Goal: Information Seeking & Learning: Learn about a topic

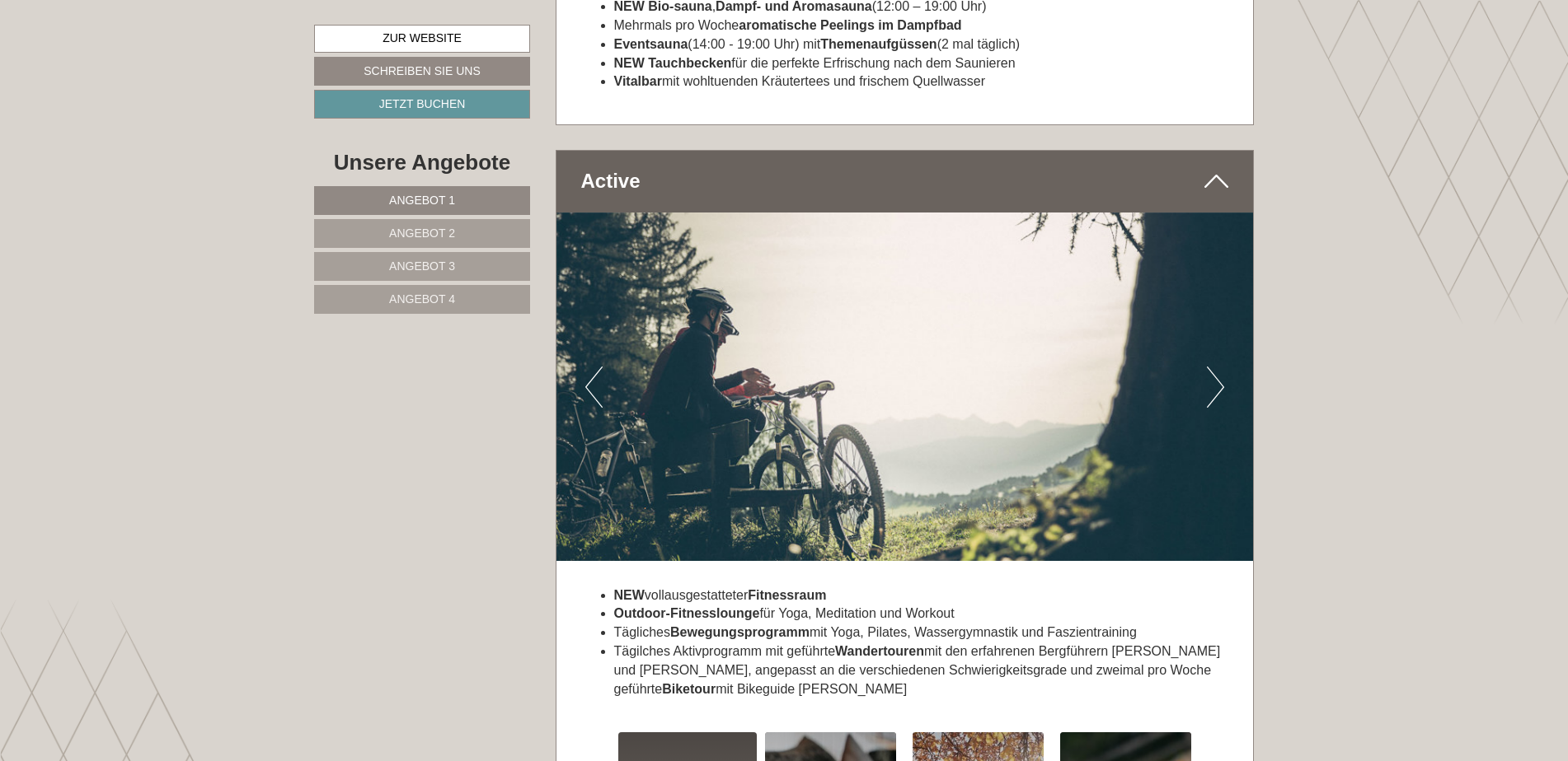
scroll to position [6344, 0]
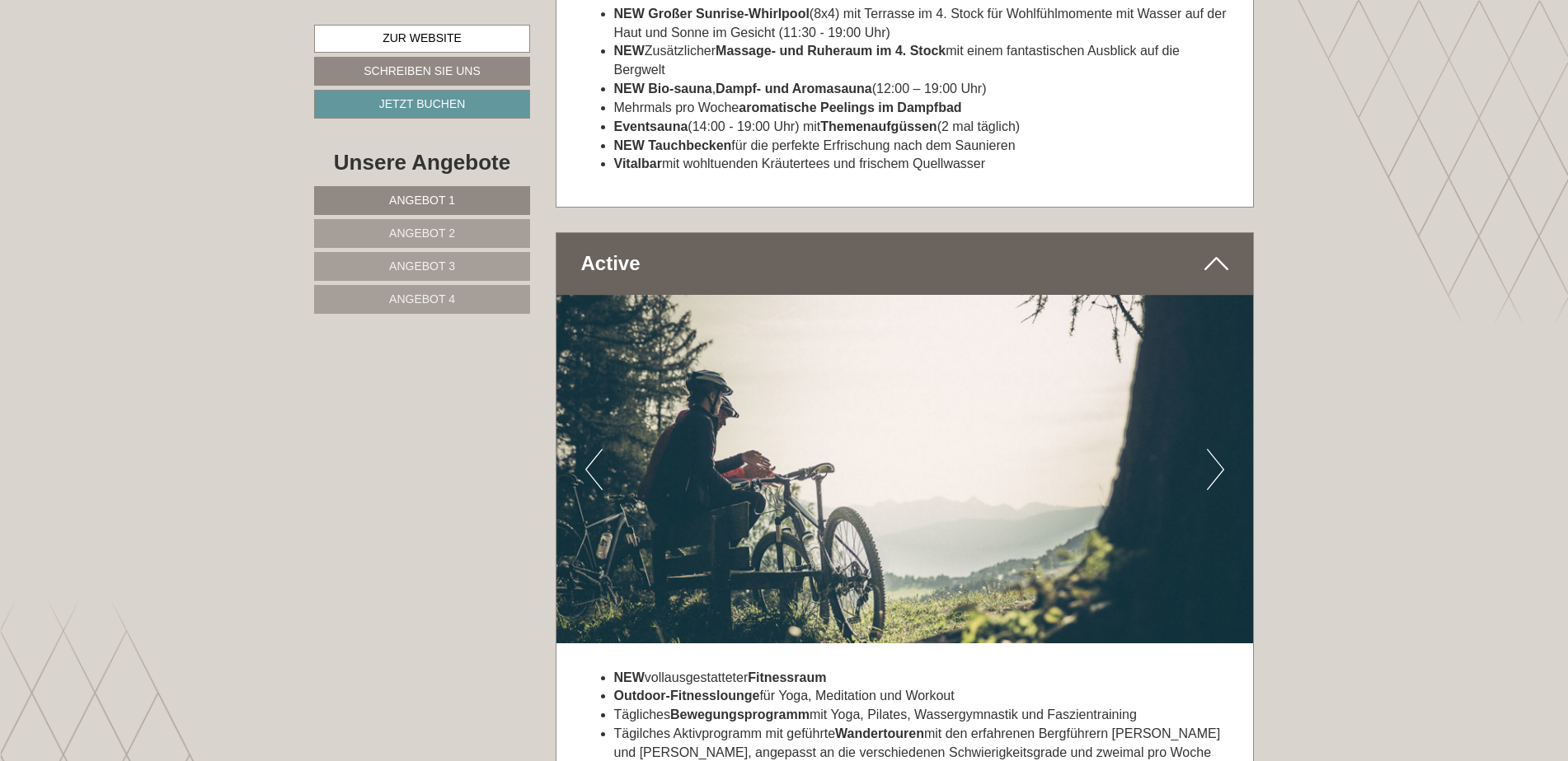
click at [449, 230] on span "Angebot 2" at bounding box center [422, 234] width 66 height 13
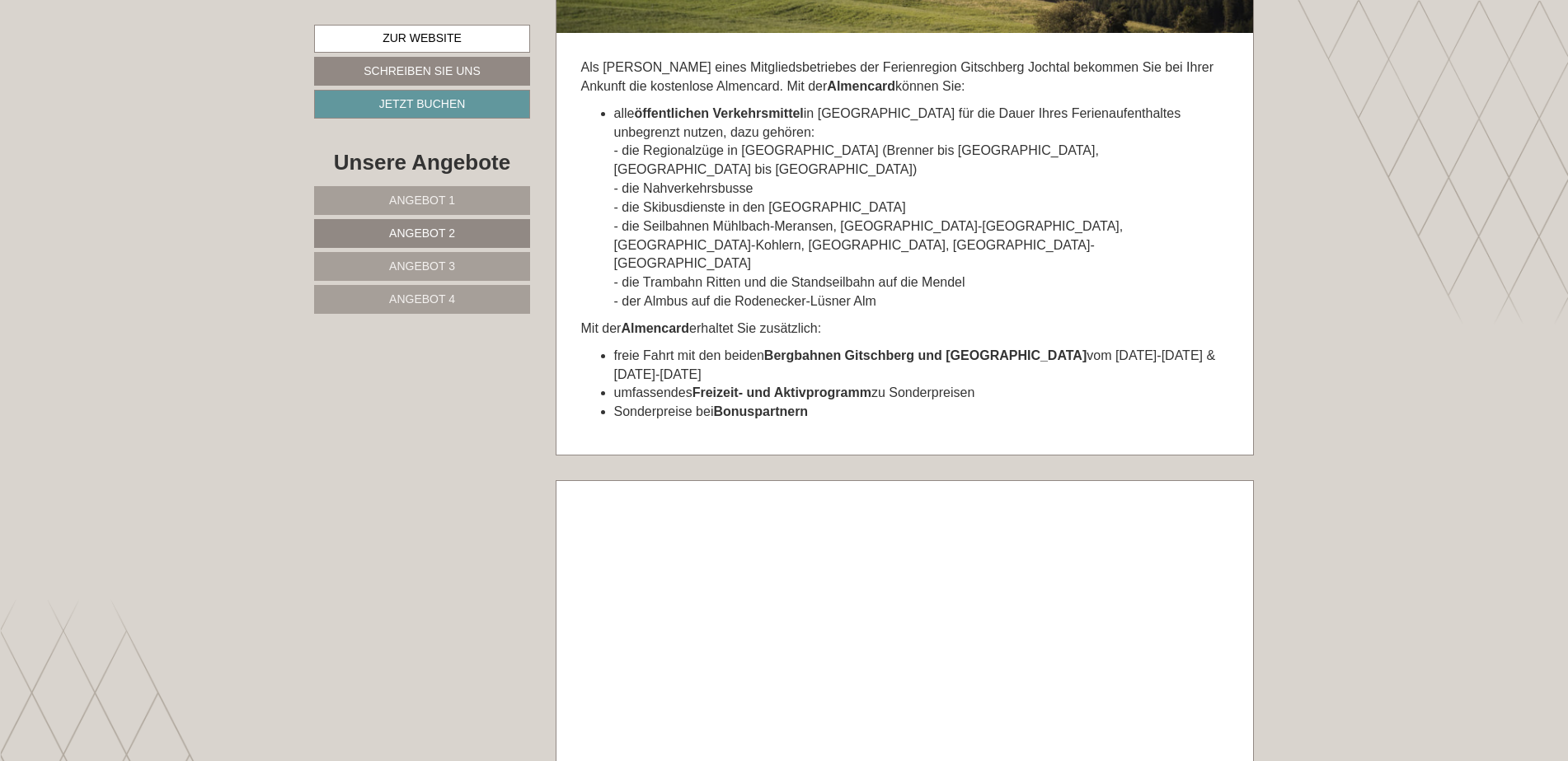
scroll to position [5764, 0]
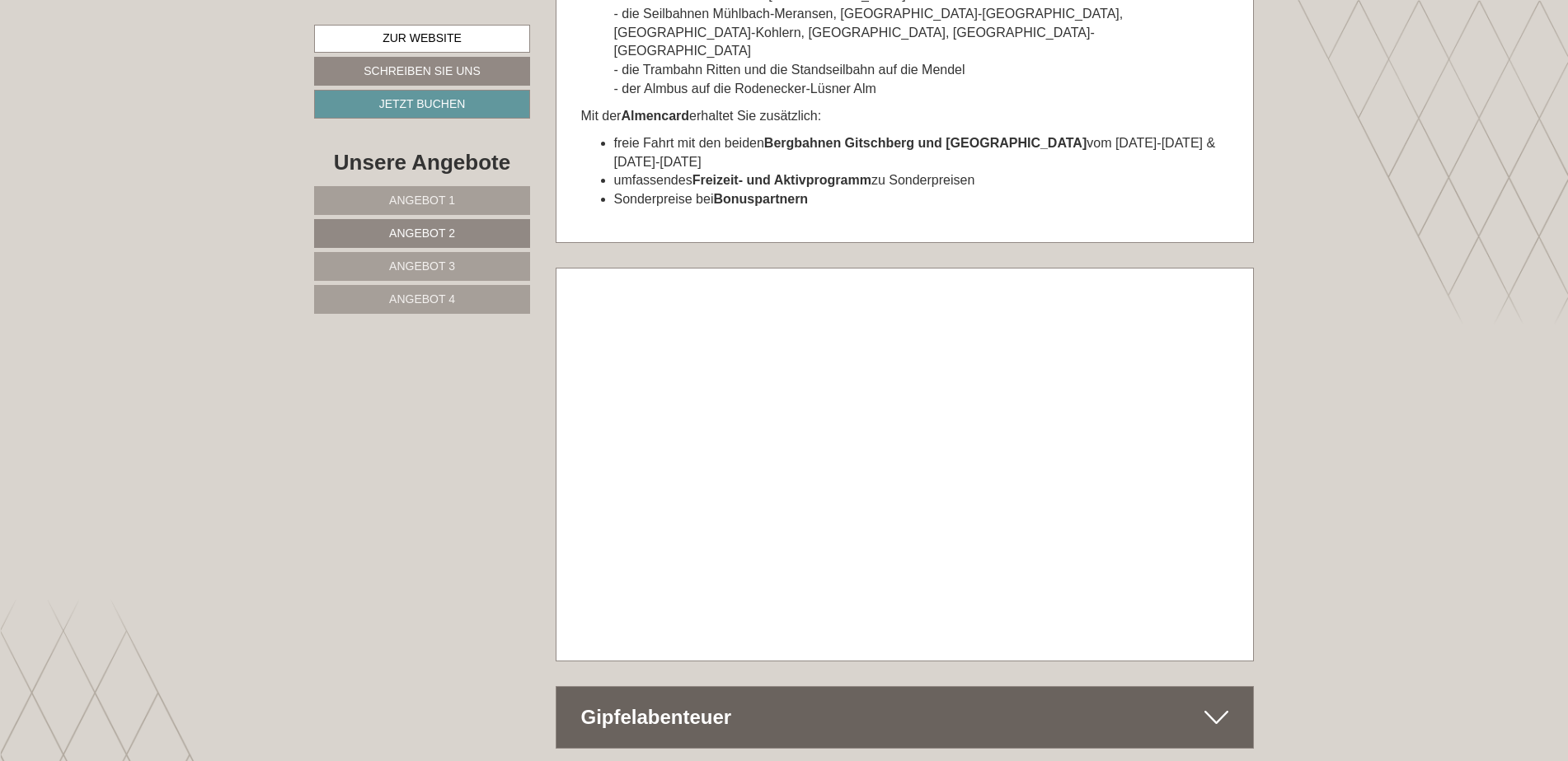
click at [441, 268] on span "Angebot 3" at bounding box center [422, 266] width 66 height 13
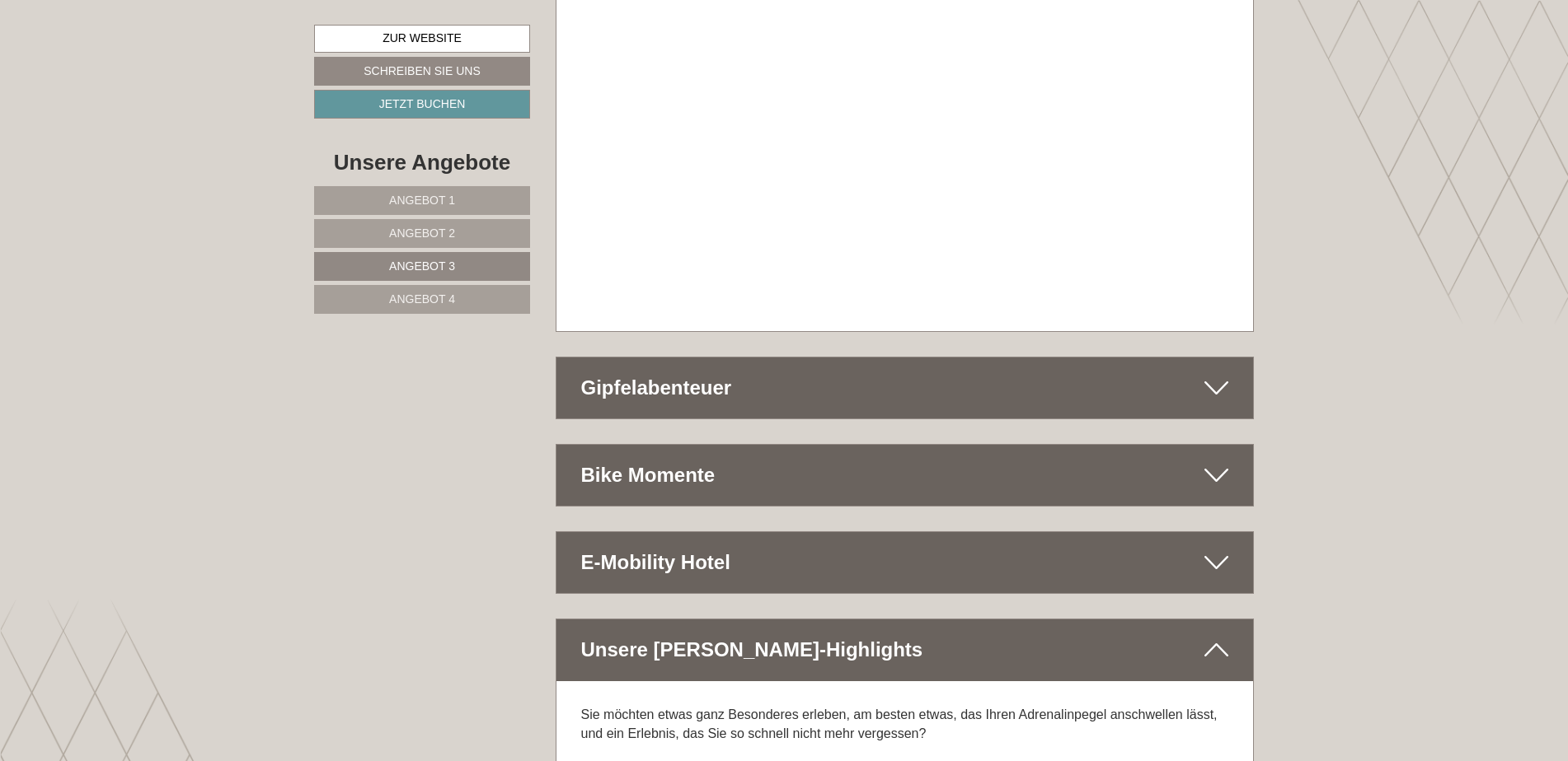
scroll to position [6176, 0]
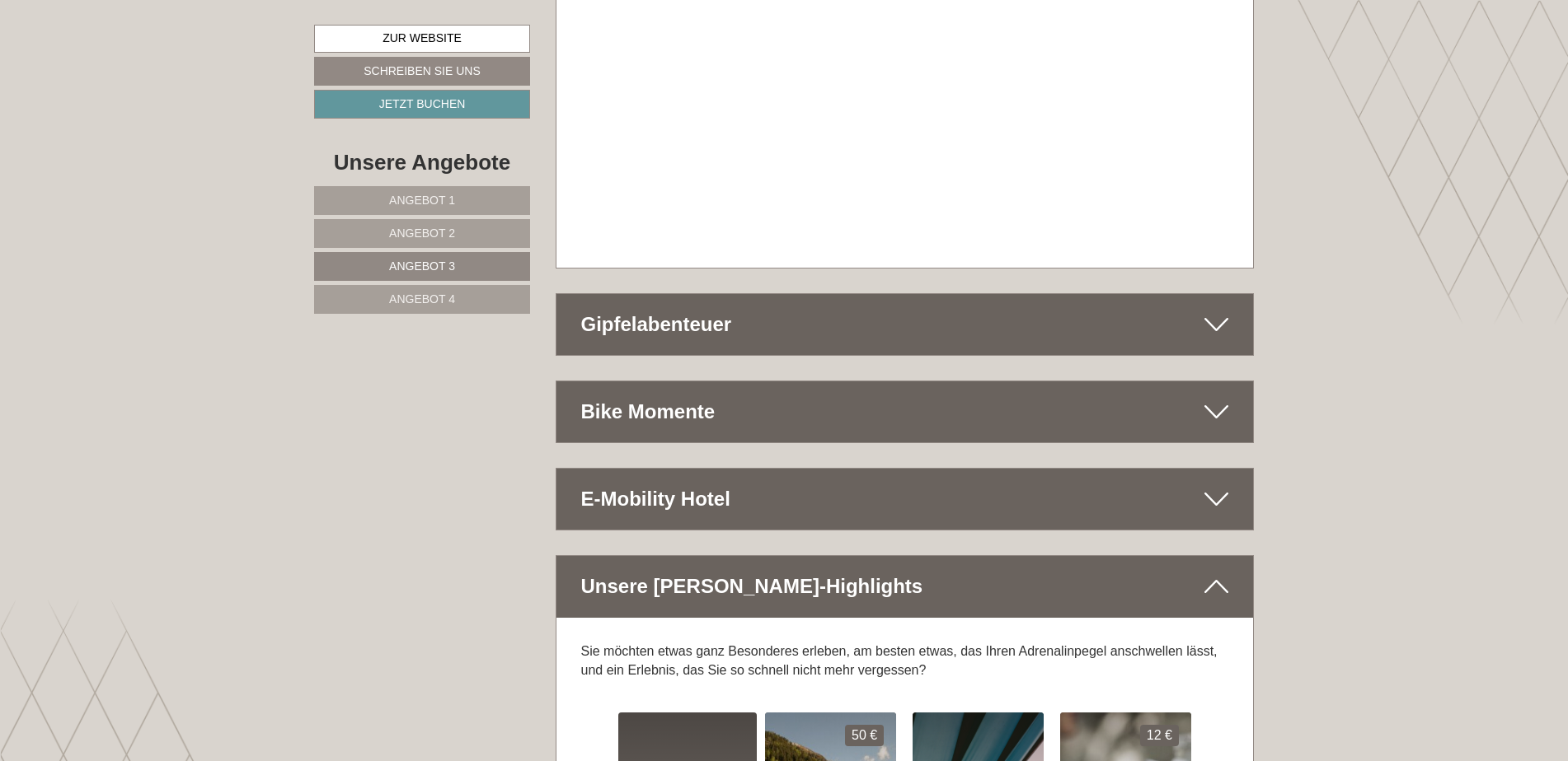
click at [407, 297] on span "Angebot 4" at bounding box center [422, 300] width 66 height 13
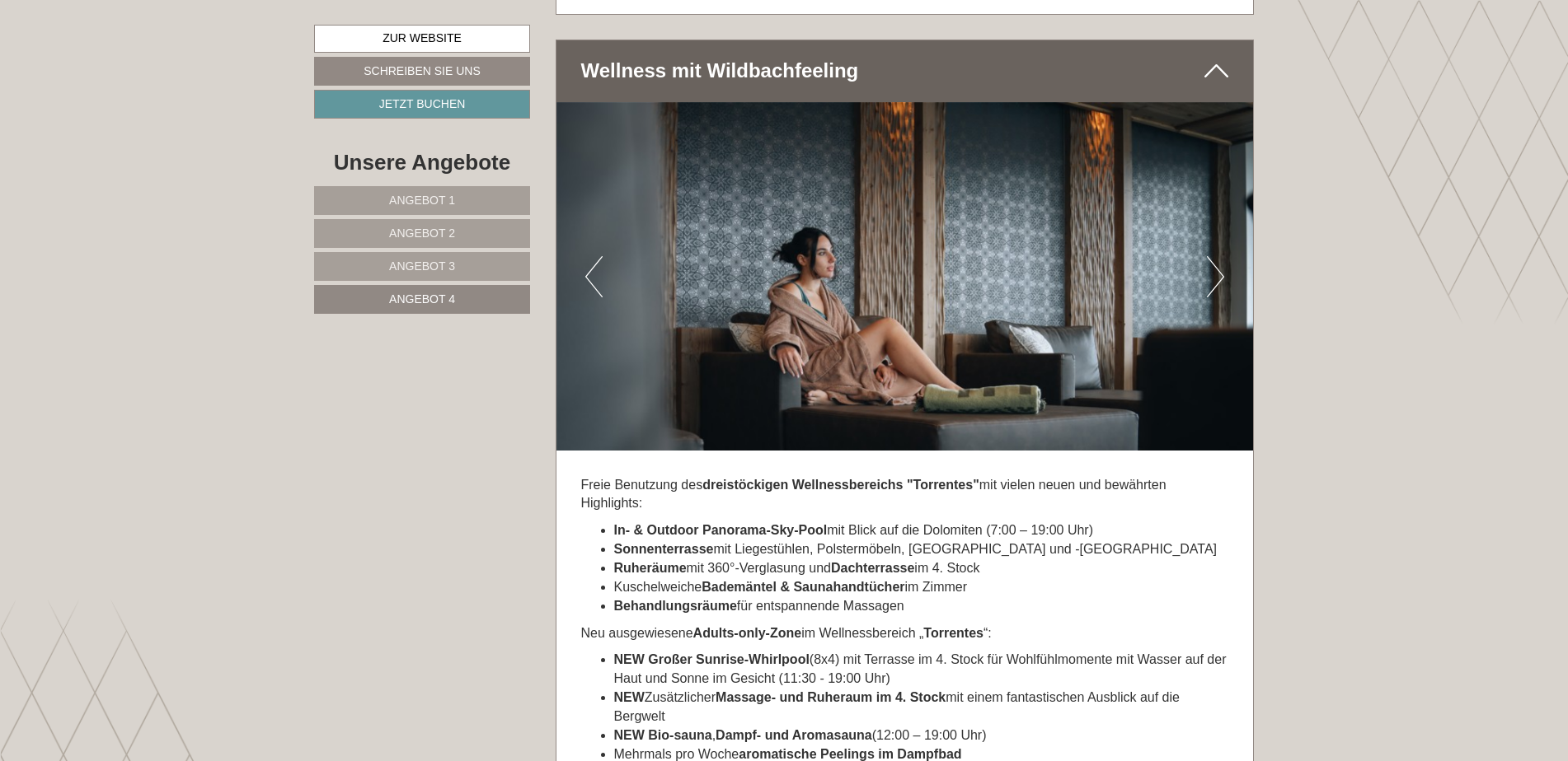
scroll to position [3375, 0]
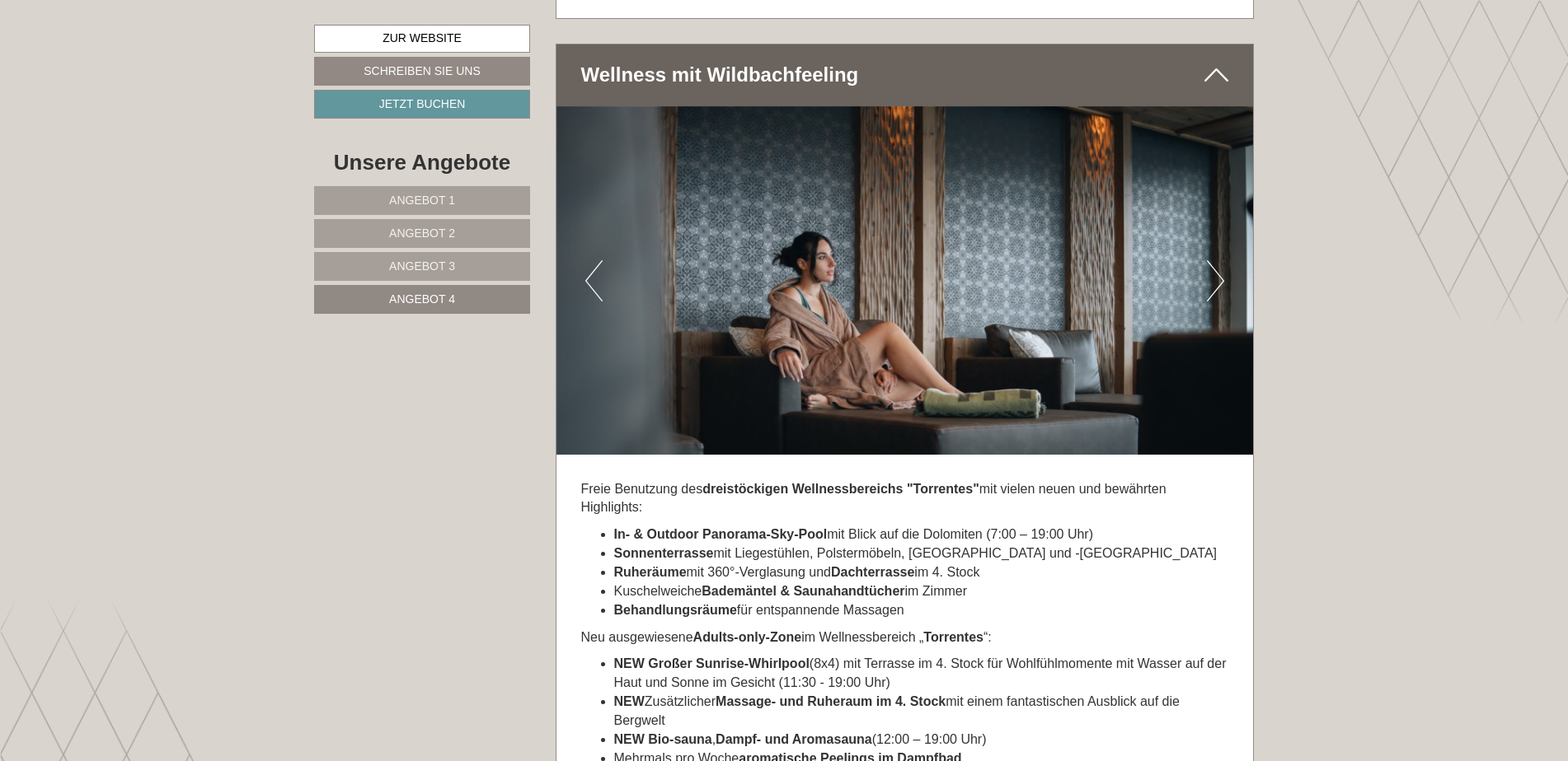
click at [1201, 272] on img at bounding box center [905, 280] width 697 height 349
click at [1215, 268] on button "Next" at bounding box center [1216, 280] width 18 height 41
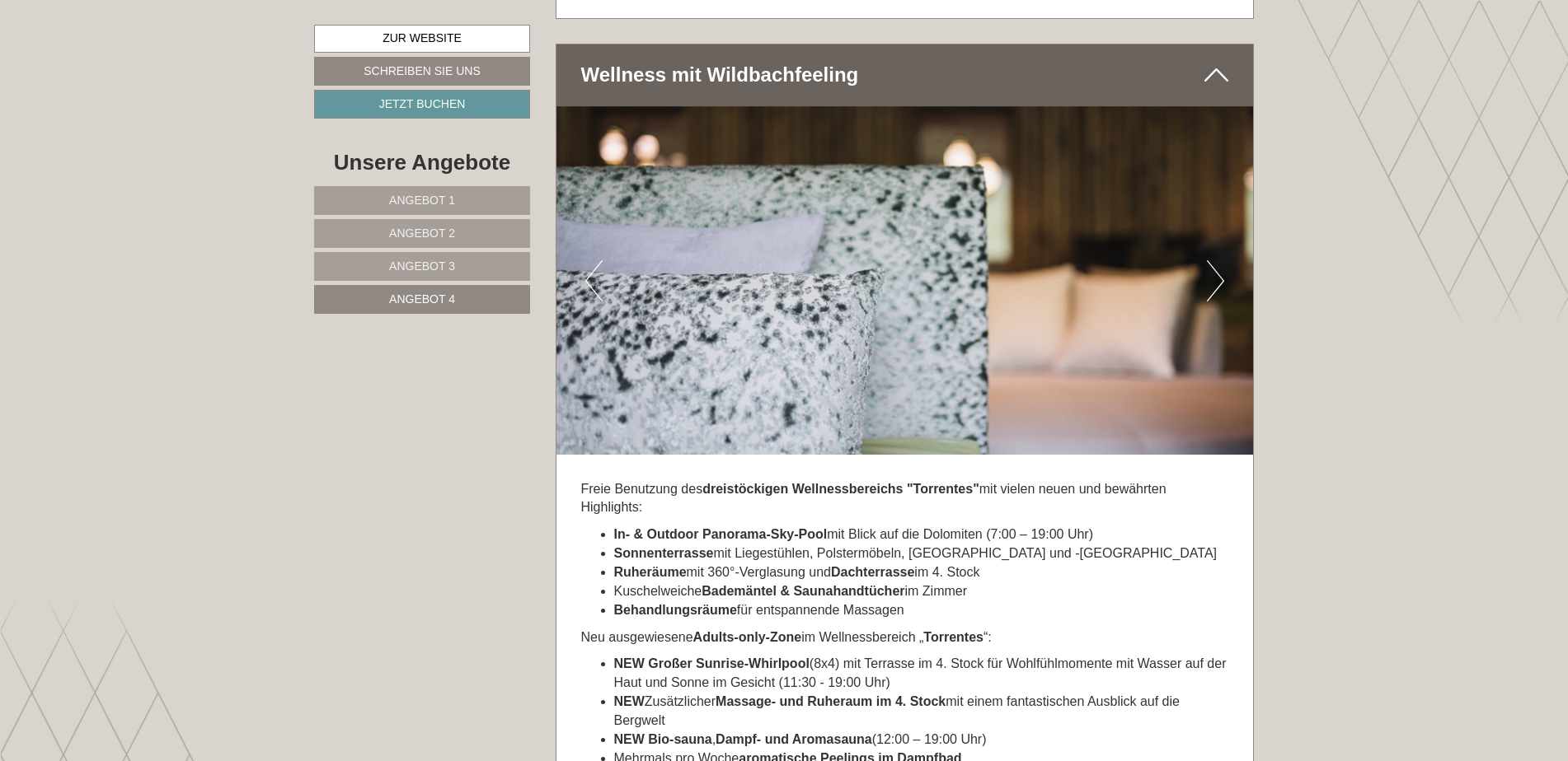
click at [1215, 268] on button "Next" at bounding box center [1216, 280] width 18 height 41
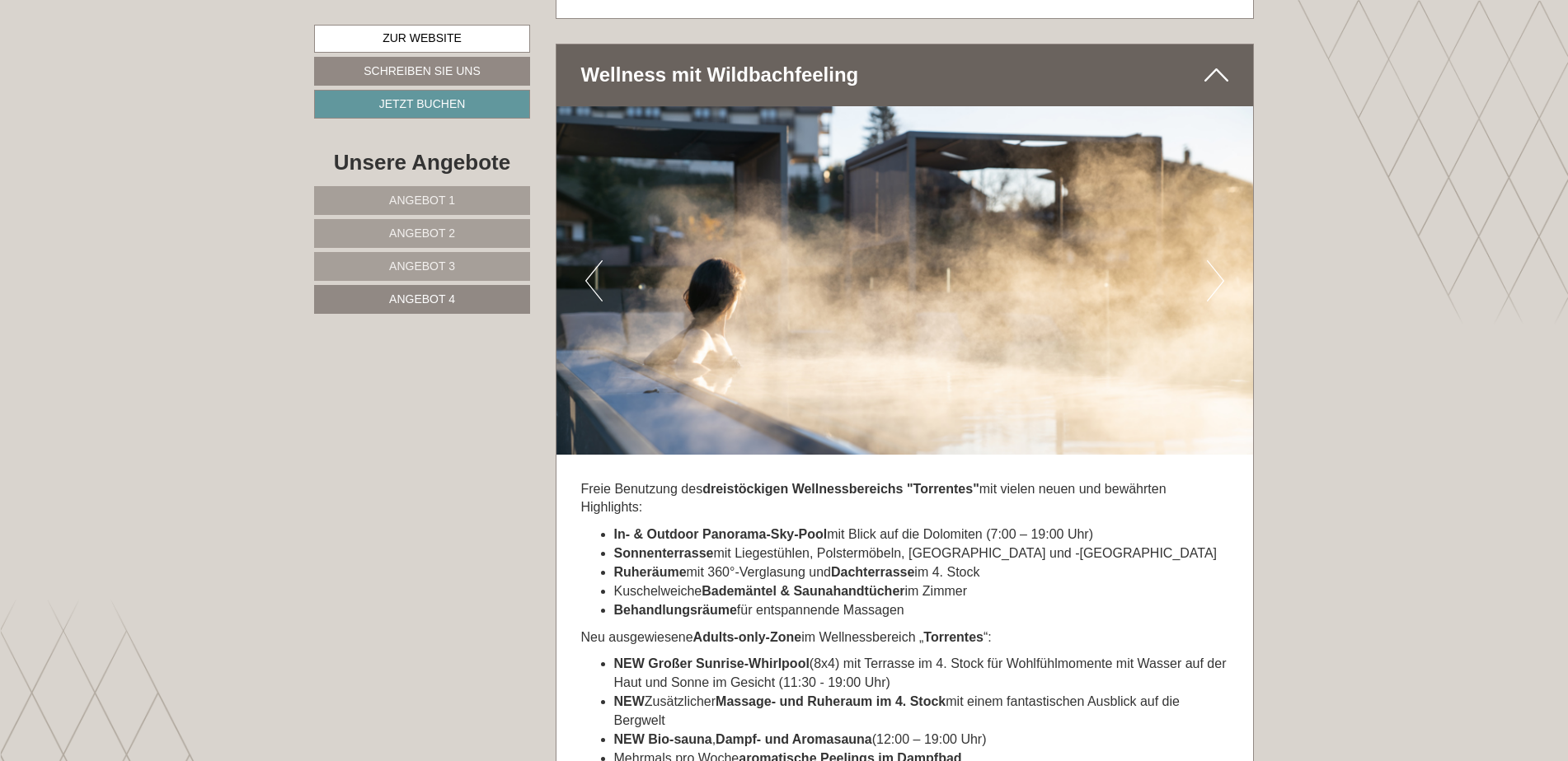
click at [1215, 268] on button "Next" at bounding box center [1216, 280] width 18 height 41
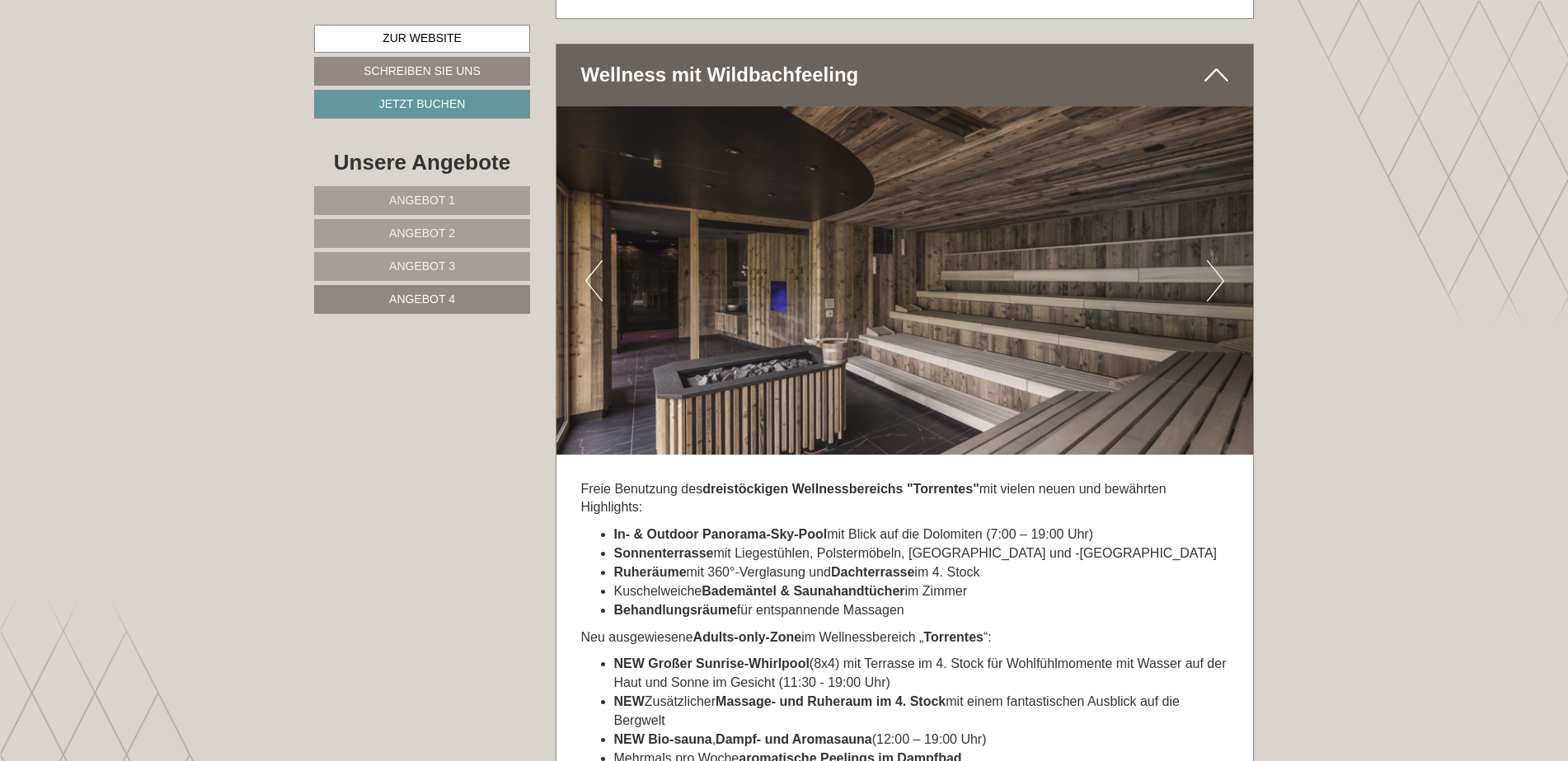
click at [1215, 268] on button "Next" at bounding box center [1216, 280] width 18 height 41
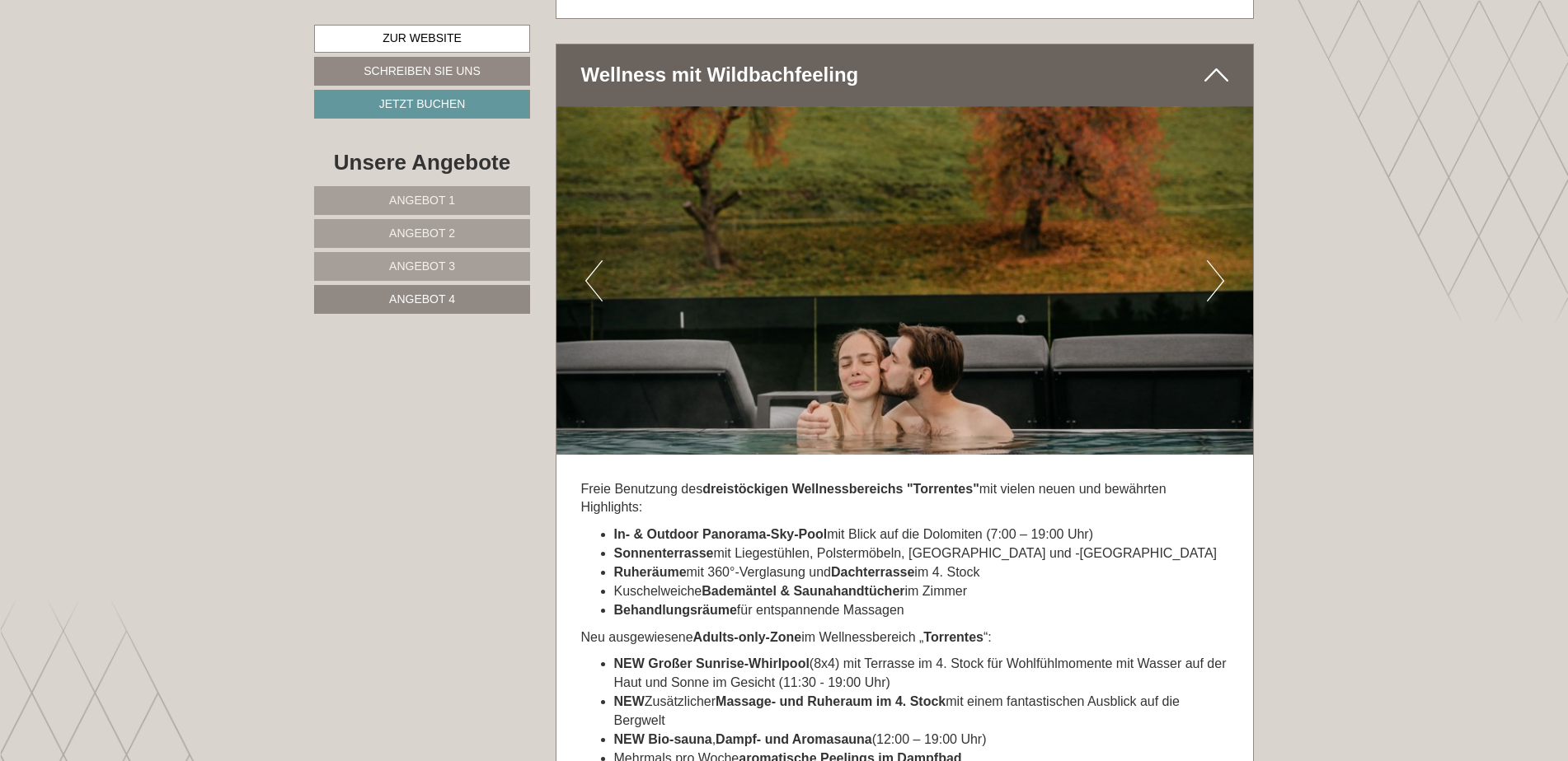
click at [1215, 268] on button "Next" at bounding box center [1216, 280] width 18 height 41
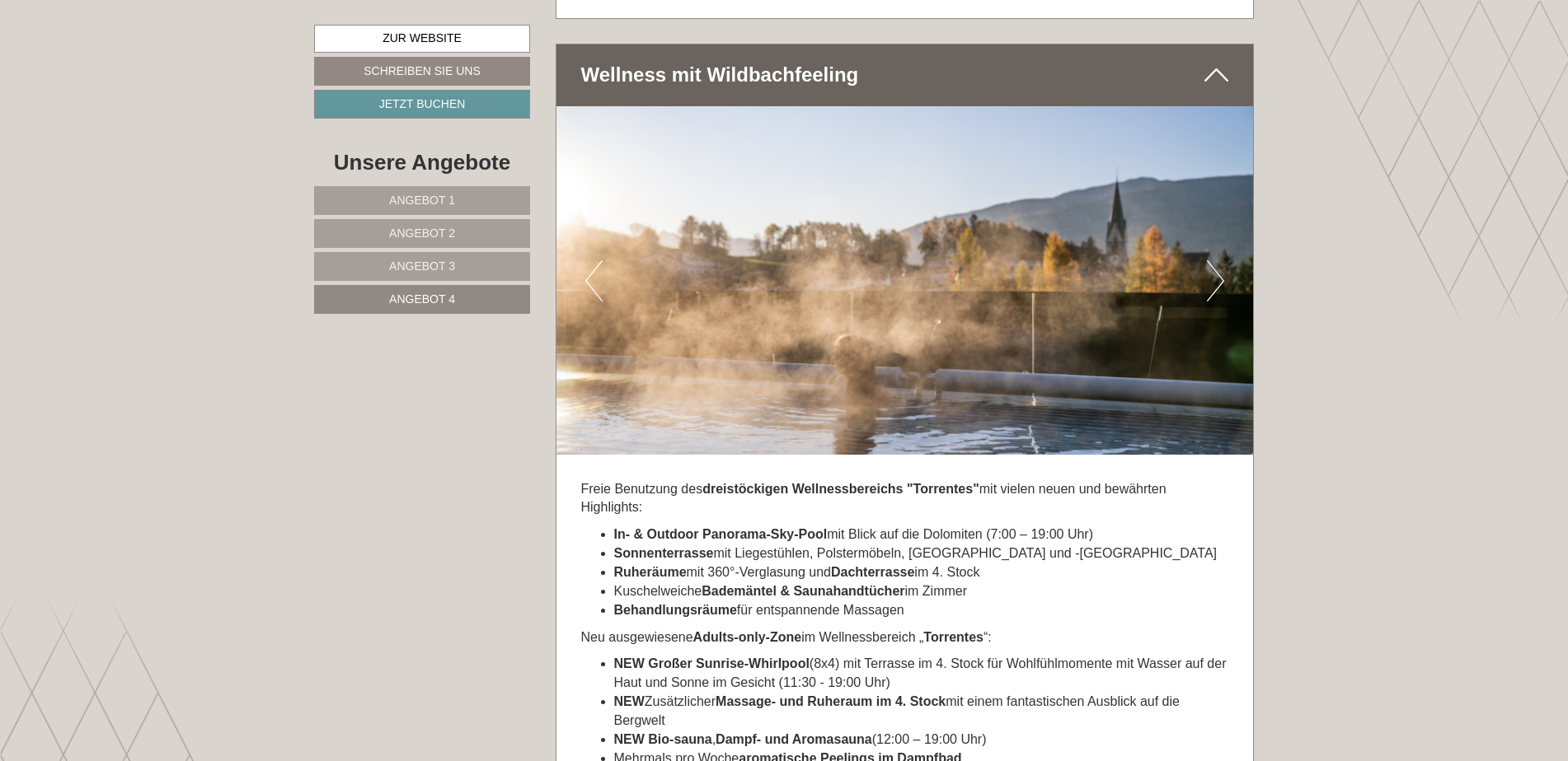
click at [1214, 270] on button "Next" at bounding box center [1216, 280] width 18 height 41
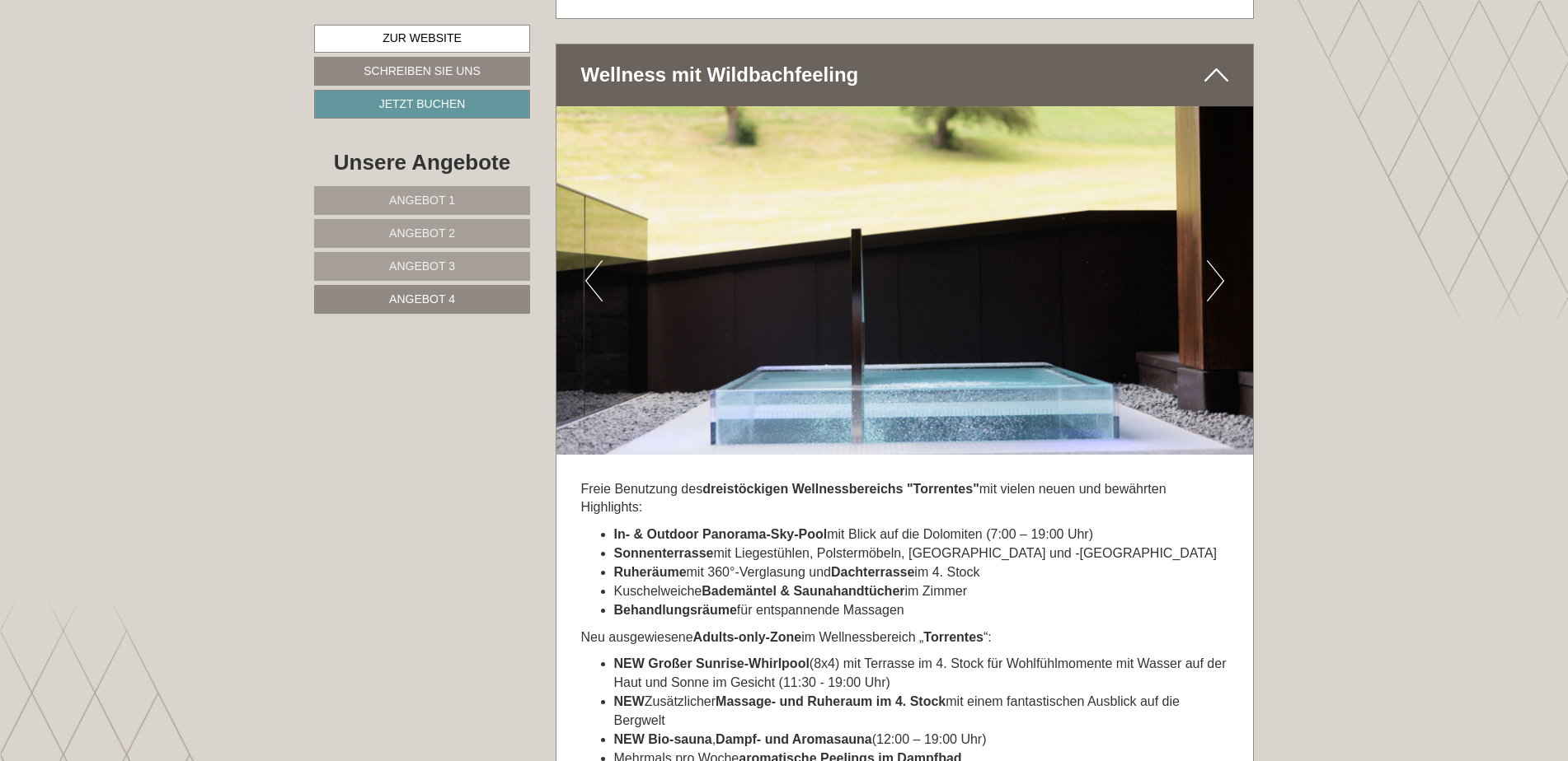
click at [1213, 274] on button "Next" at bounding box center [1216, 280] width 18 height 41
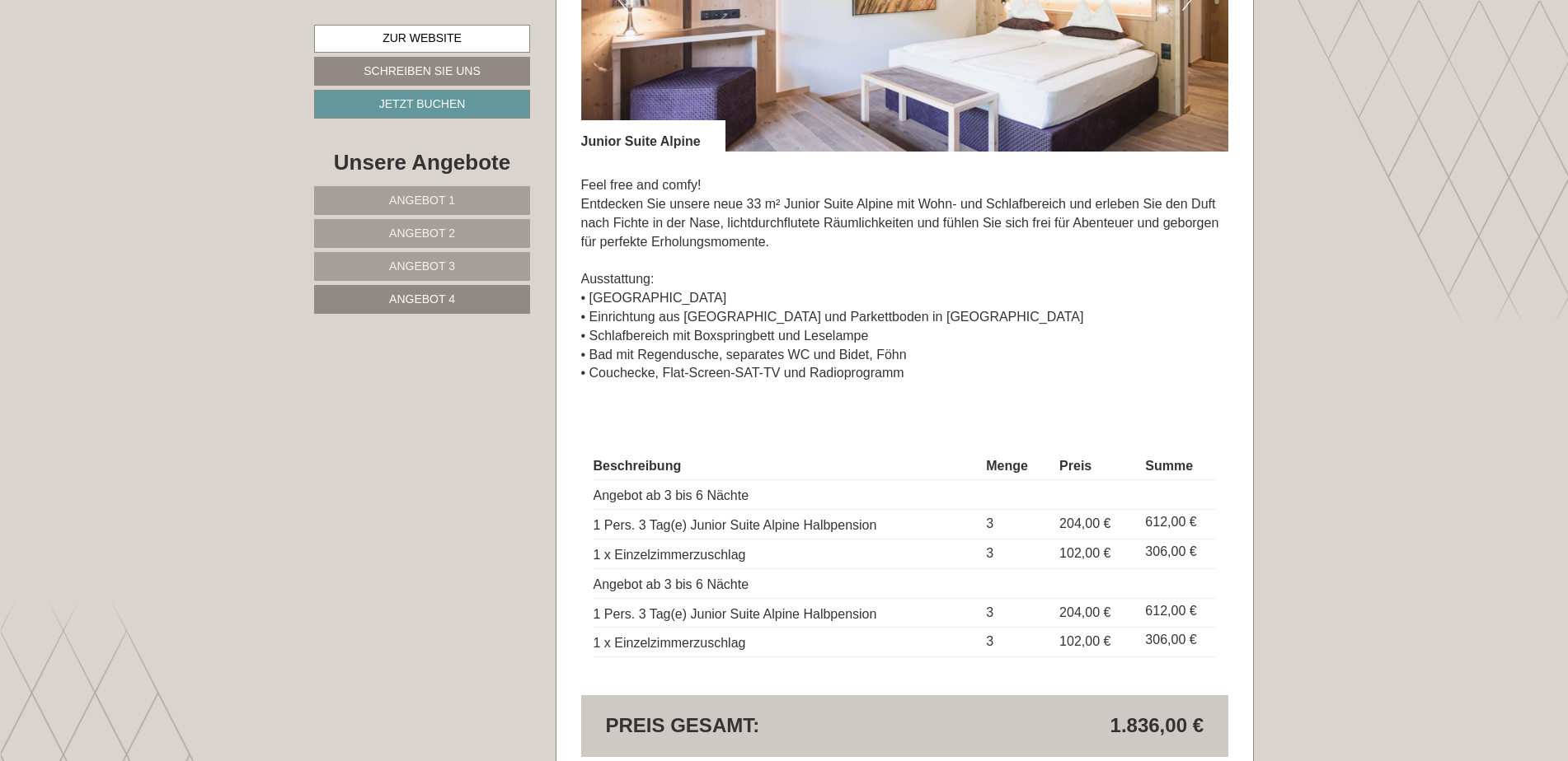
scroll to position [1645, 0]
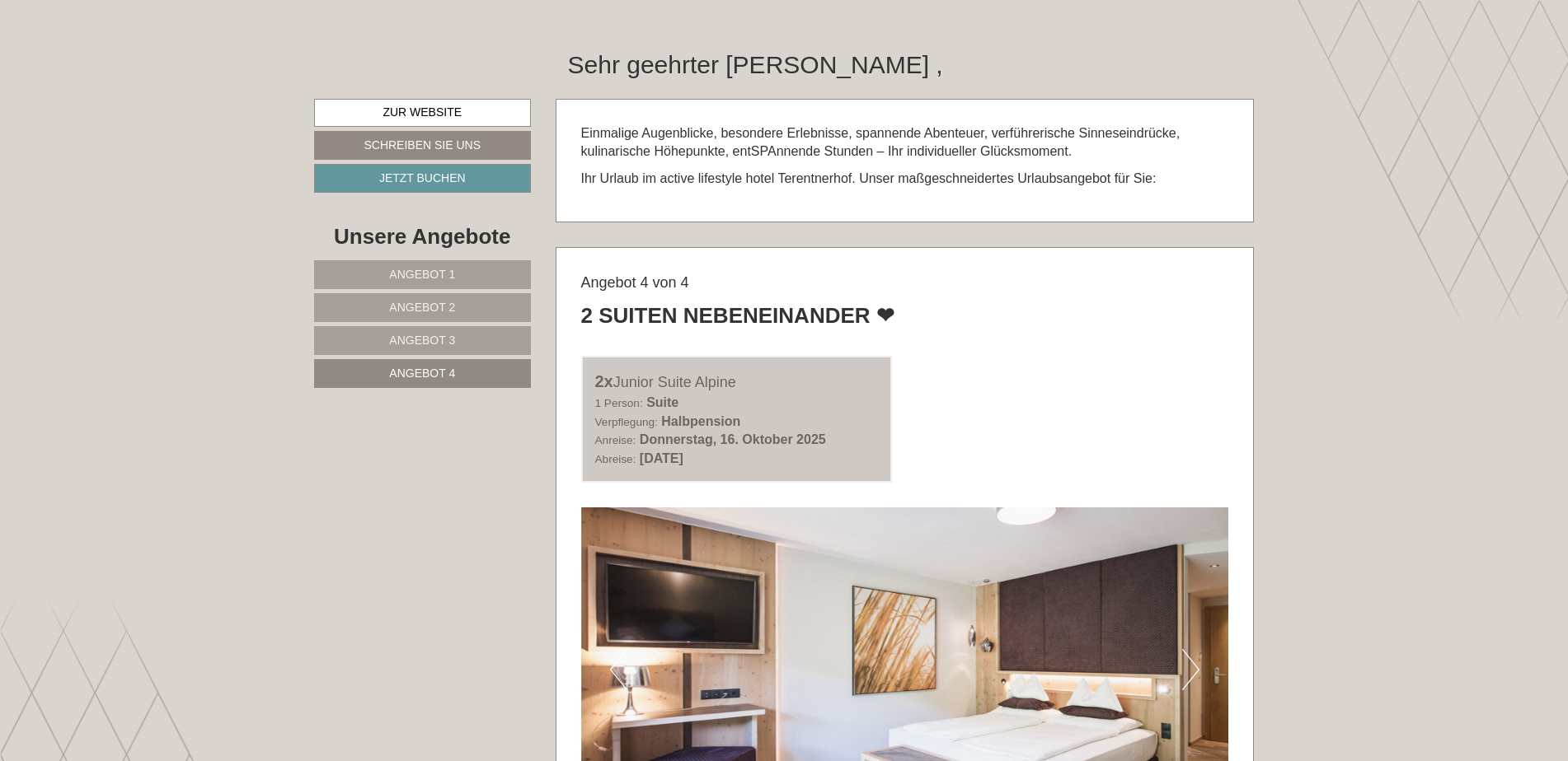
click at [450, 265] on link "Angebot 1" at bounding box center [422, 275] width 217 height 29
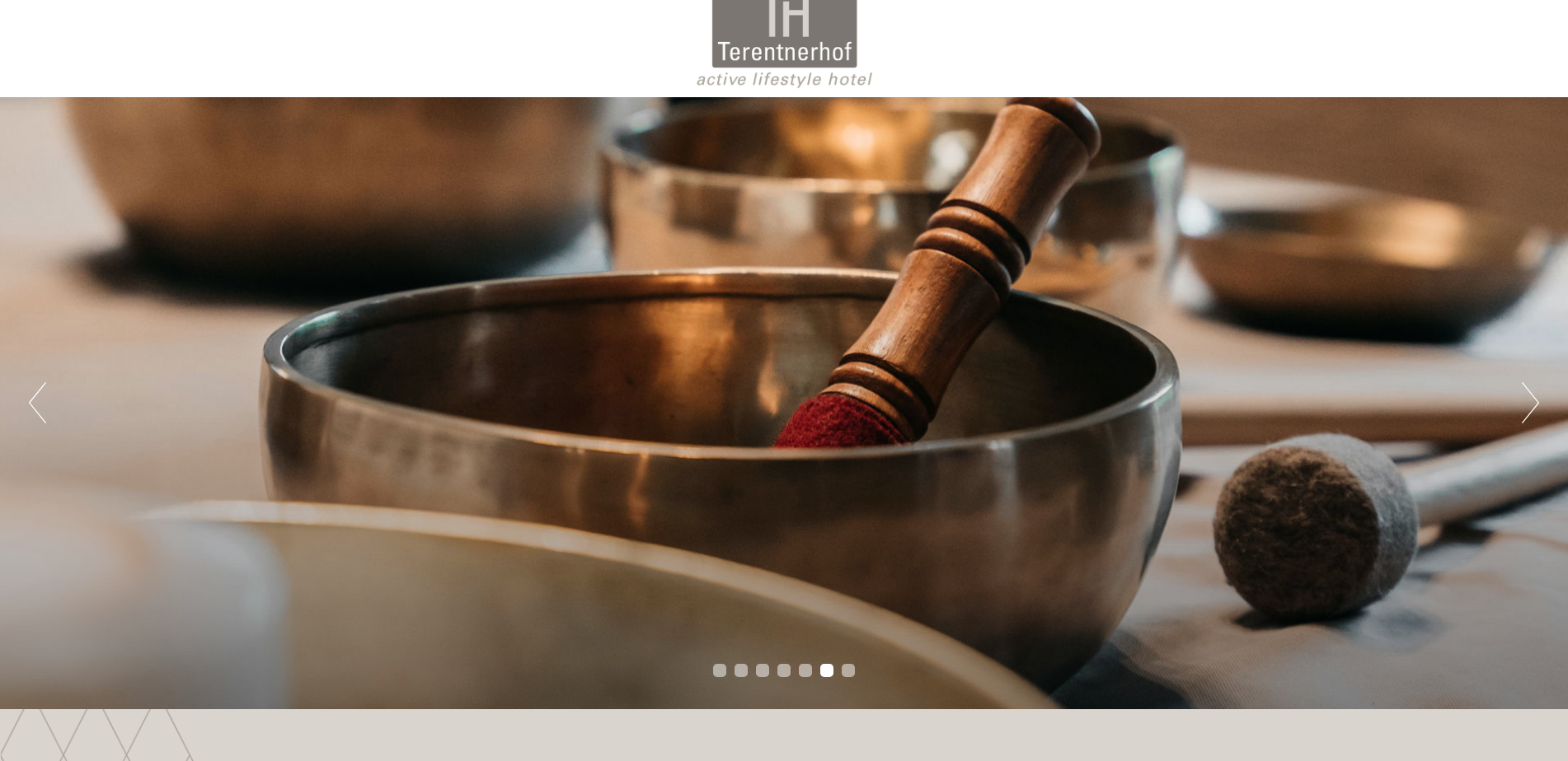
scroll to position [0, 0]
